Goal: Check status

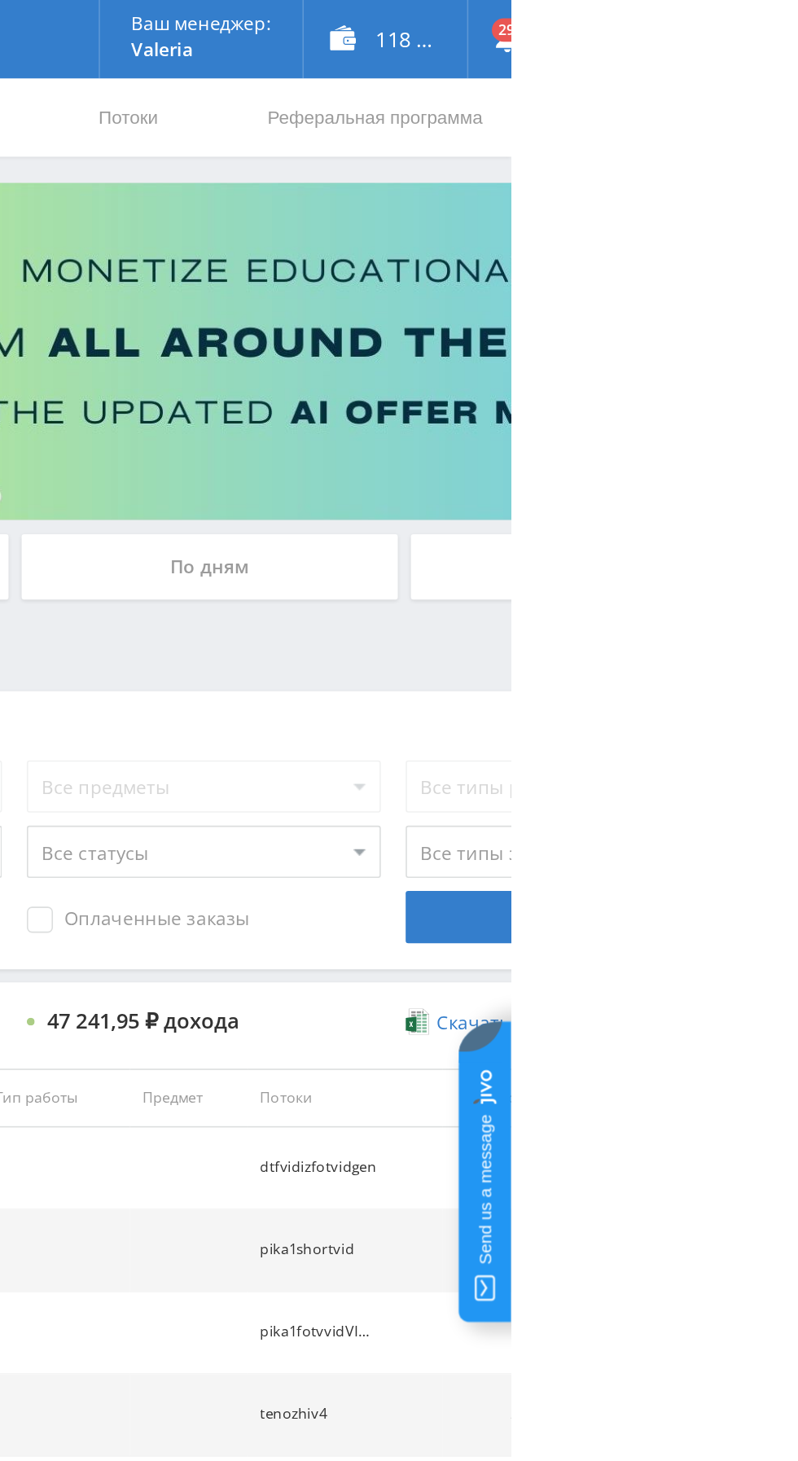
click at [646, 350] on div "По дням" at bounding box center [610, 353] width 234 height 41
click at [0, 0] on input "По дням" at bounding box center [0, 0] width 0 height 0
click at [606, 342] on div "По дням" at bounding box center [610, 353] width 234 height 41
click at [0, 0] on input "По дням" at bounding box center [0, 0] width 0 height 0
